Goal: Transaction & Acquisition: Obtain resource

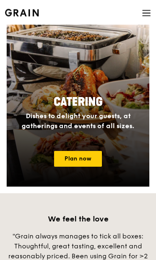
scroll to position [638, 0]
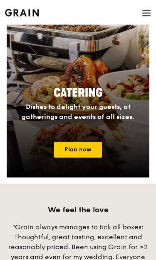
click at [95, 149] on link "Plan now" at bounding box center [78, 150] width 48 height 16
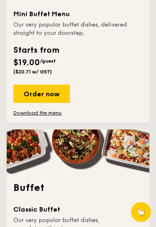
scroll to position [505, 0]
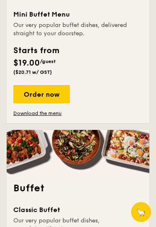
click at [22, 100] on div "Order now" at bounding box center [41, 94] width 56 height 18
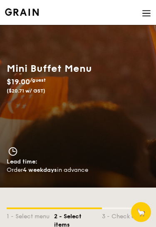
scroll to position [505, 0]
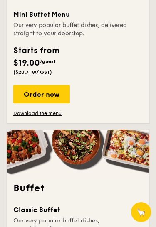
click at [23, 100] on div "Order now" at bounding box center [41, 94] width 56 height 18
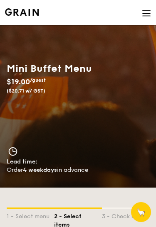
scroll to position [505, 0]
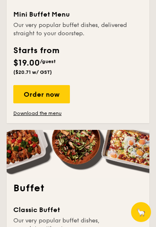
click at [18, 117] on link "Download the menu" at bounding box center [41, 113] width 56 height 7
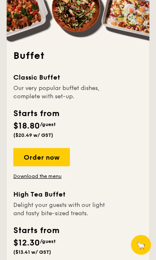
scroll to position [637, 0]
click at [18, 180] on link "Download the menu" at bounding box center [41, 176] width 56 height 7
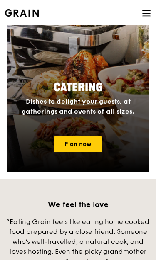
scroll to position [658, 0]
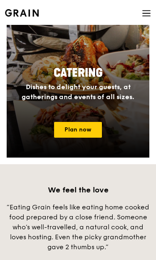
click at [97, 131] on link "Plan now" at bounding box center [78, 130] width 48 height 16
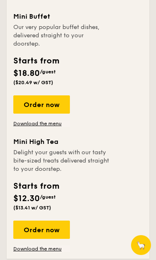
scroll to position [1607, 0]
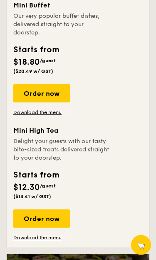
click at [56, 116] on link "Download the menu" at bounding box center [41, 113] width 56 height 7
